Goal: Go to known website: Access a specific website the user already knows

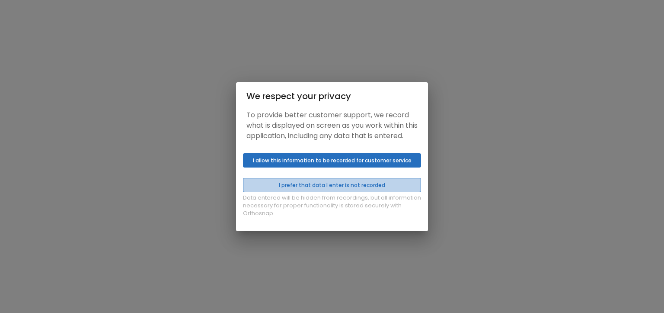
click at [330, 189] on button "I prefer that data I enter is not recorded" at bounding box center [332, 185] width 178 height 14
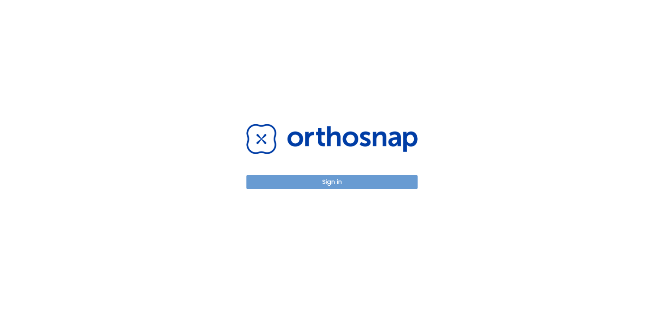
click at [330, 184] on button "Sign in" at bounding box center [331, 182] width 171 height 14
